Goal: Task Accomplishment & Management: Manage account settings

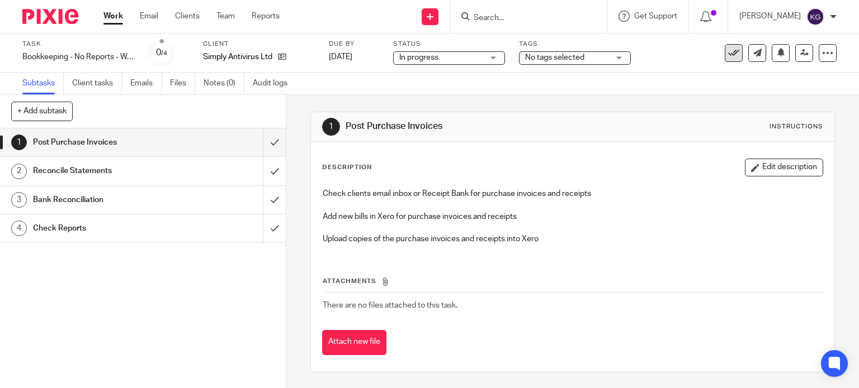
click at [728, 53] on icon at bounding box center [733, 53] width 11 height 11
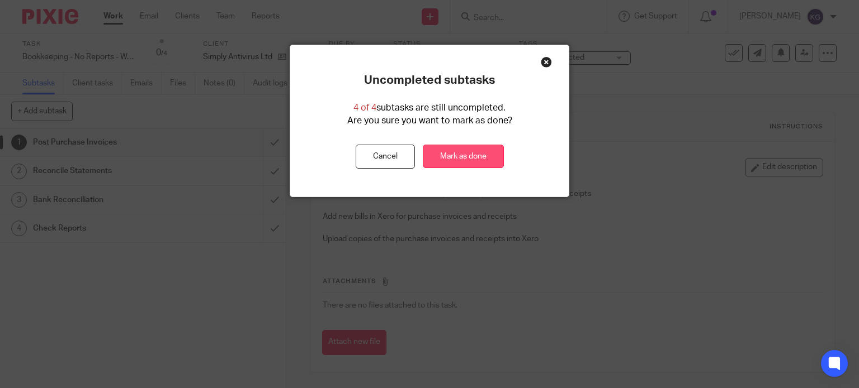
click at [472, 166] on link "Mark as done" at bounding box center [463, 157] width 81 height 24
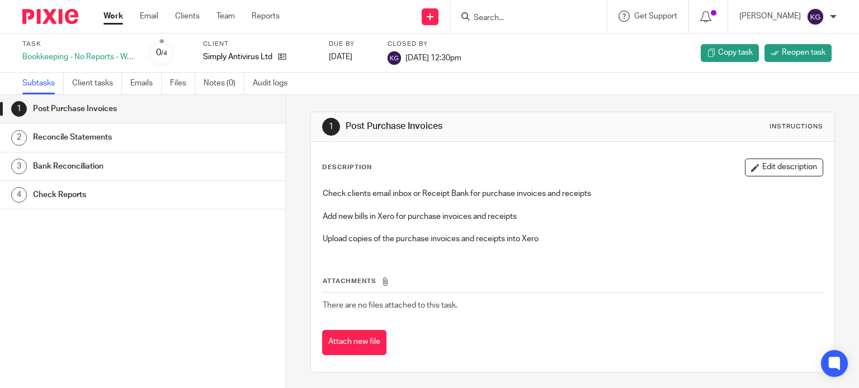
click at [108, 9] on div "Work Email Clients Team Reports Work Email Clients Team Reports Settings" at bounding box center [194, 16] width 204 height 33
click at [112, 11] on link "Work" at bounding box center [113, 16] width 20 height 11
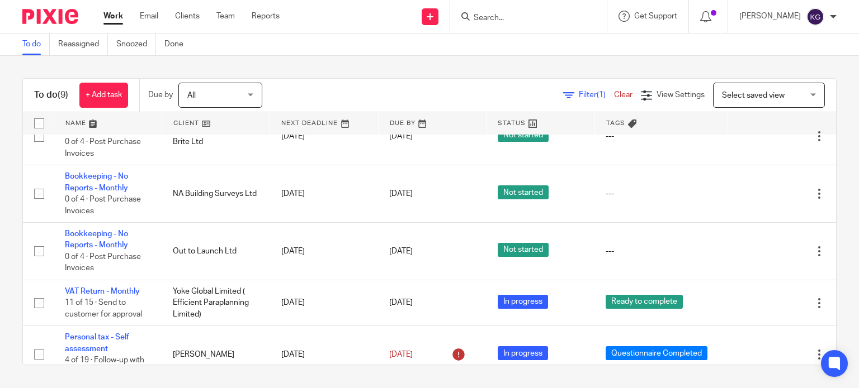
scroll to position [301, 0]
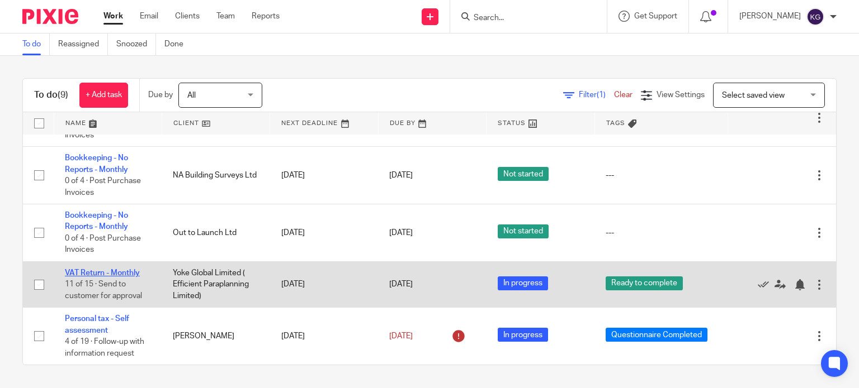
click at [119, 272] on link "VAT Return - Monthly" at bounding box center [102, 273] width 75 height 8
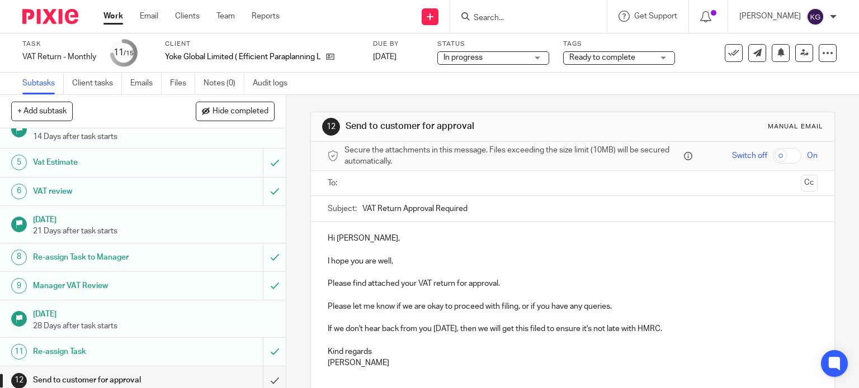
scroll to position [212, 0]
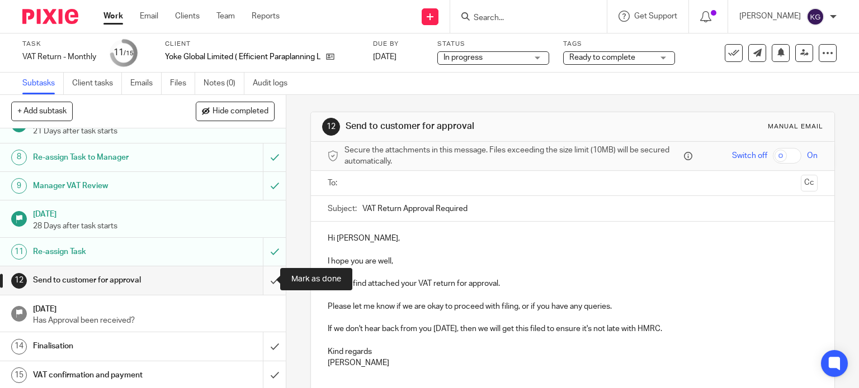
click at [264, 277] on input "submit" at bounding box center [143, 281] width 286 height 28
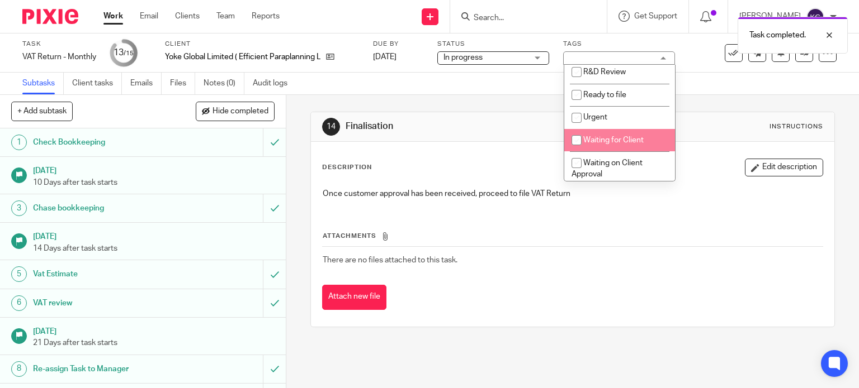
scroll to position [335, 0]
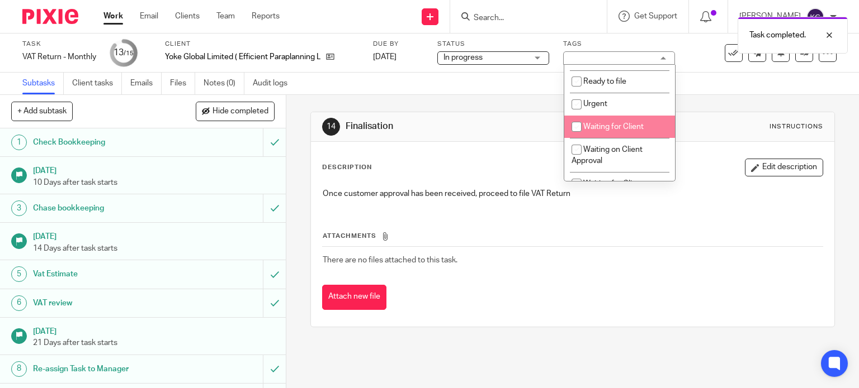
click at [622, 129] on span "Waiting for Client" at bounding box center [613, 127] width 60 height 8
click at [604, 131] on span "Waiting for Client" at bounding box center [613, 127] width 60 height 8
checkbox input "false"
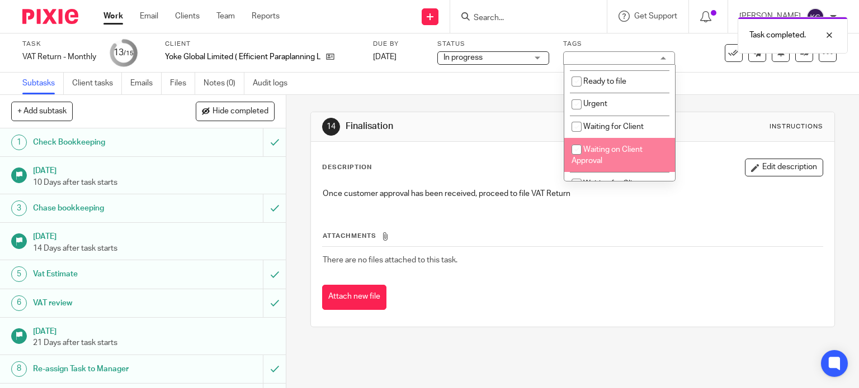
click at [602, 153] on span "Waiting on Client Approval" at bounding box center [606, 156] width 71 height 20
checkbox input "true"
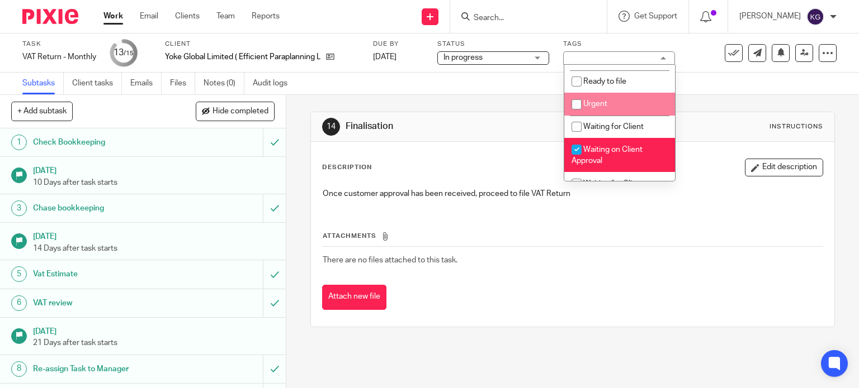
click at [718, 83] on div "Subtasks Client tasks Emails Files Notes (0) Audit logs" at bounding box center [429, 84] width 859 height 22
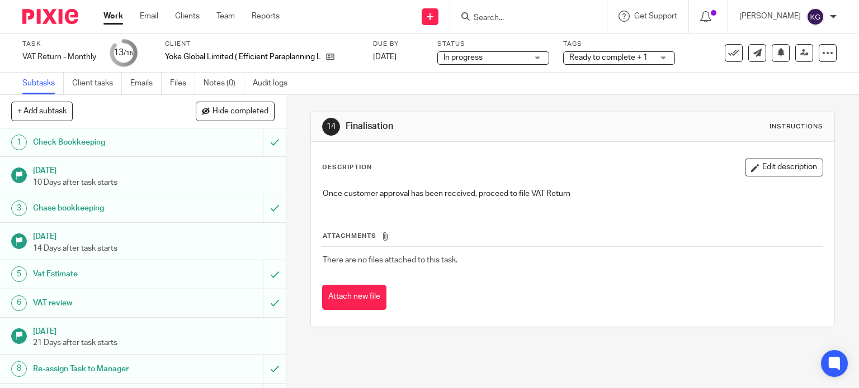
click at [114, 18] on link "Work" at bounding box center [113, 16] width 20 height 11
